Goal: Find specific page/section: Find specific page/section

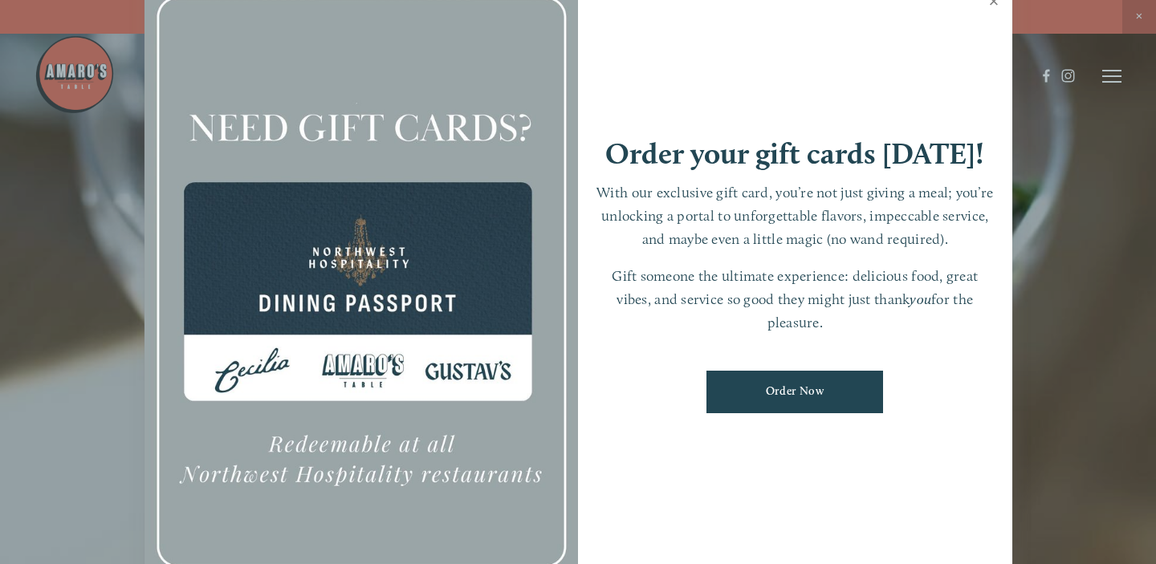
click at [996, 7] on link "Close" at bounding box center [993, 3] width 31 height 45
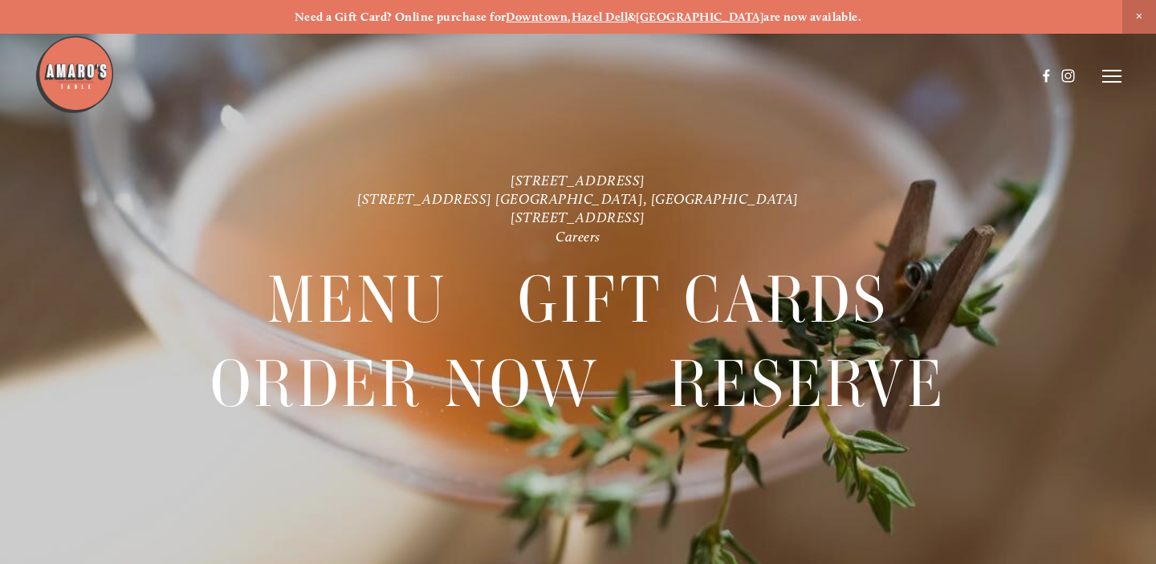
scroll to position [34, 0]
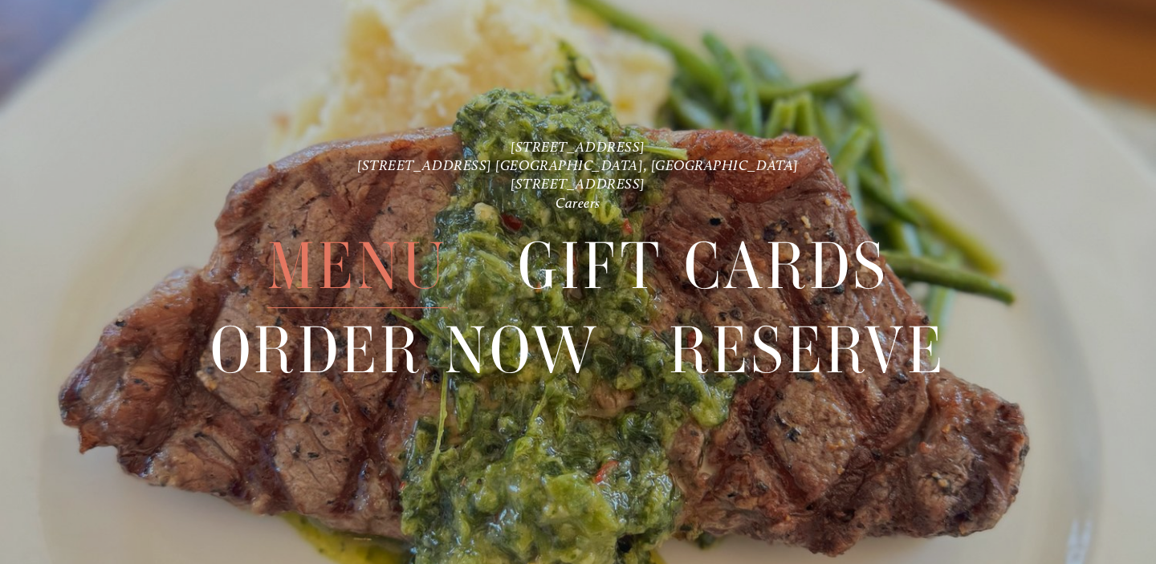
click at [325, 267] on span "Menu" at bounding box center [357, 266] width 181 height 83
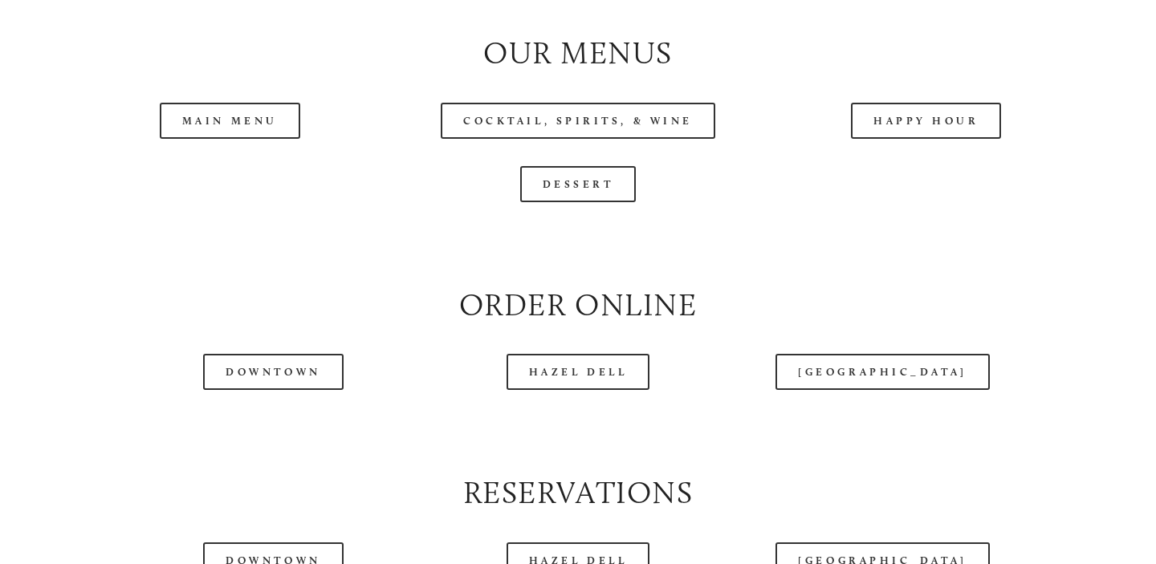
scroll to position [1653, 0]
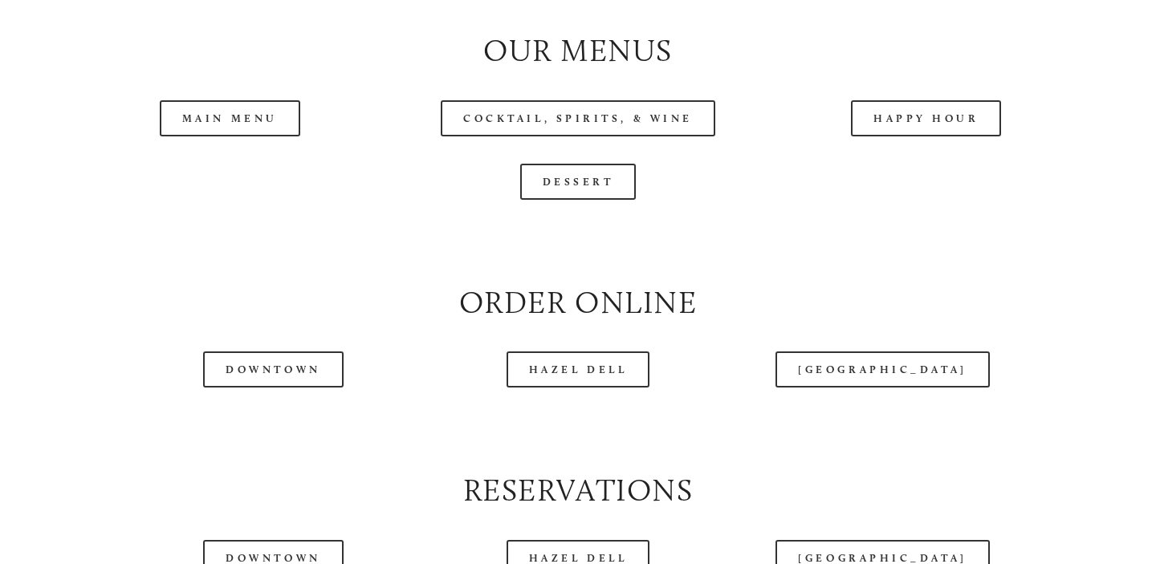
click at [971, 109] on header "Menu Order Now Visit Gallery 0" at bounding box center [578, 36] width 1087 height 152
click at [938, 112] on link "Happy Hour" at bounding box center [926, 118] width 151 height 36
